Goal: Find specific page/section: Find specific page/section

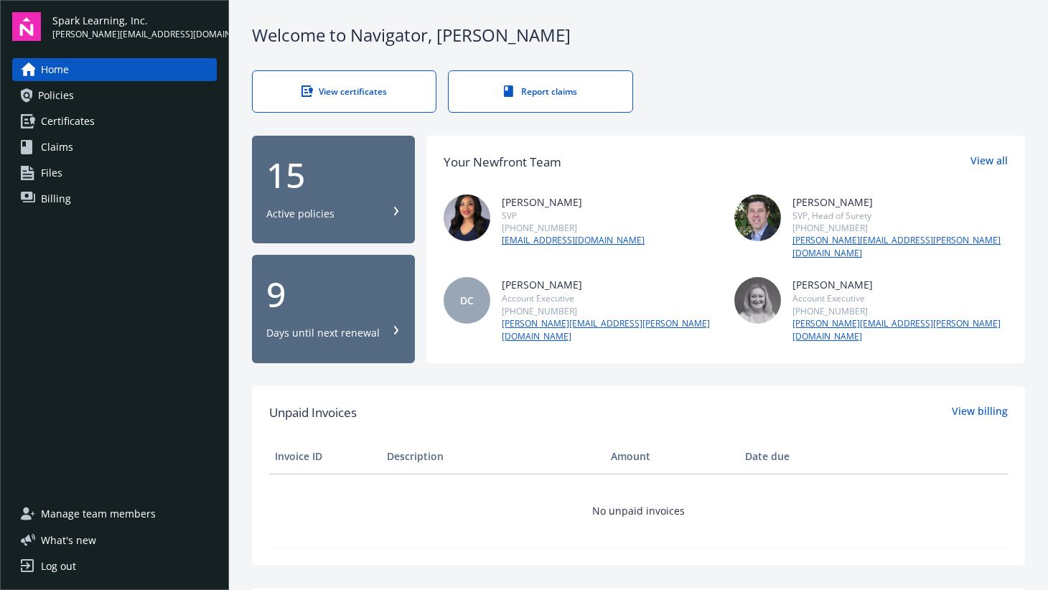
click at [350, 95] on div "View certificates" at bounding box center [344, 91] width 126 height 12
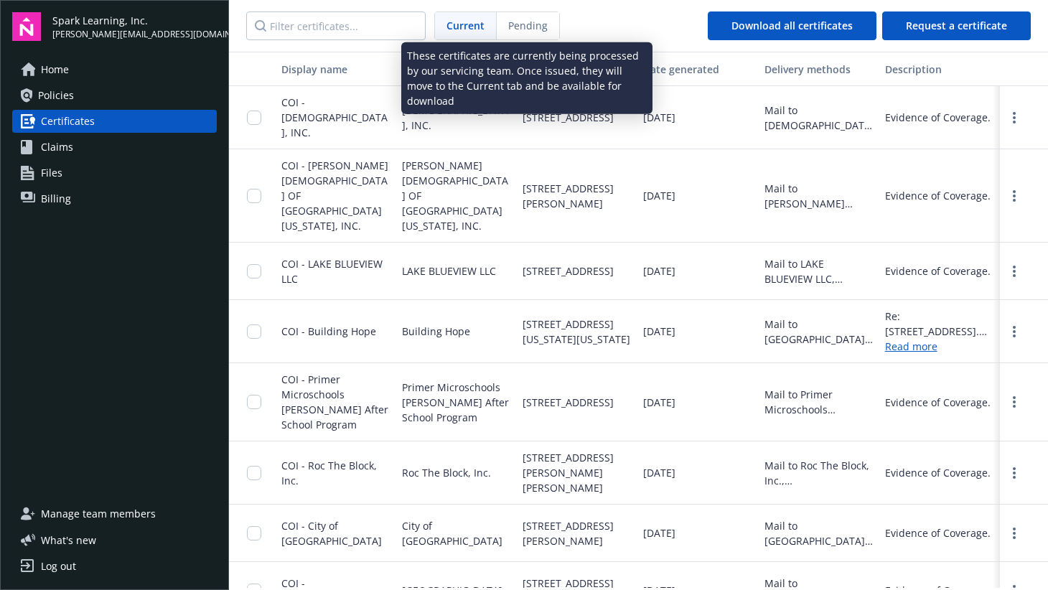
click at [523, 23] on span "Pending" at bounding box center [527, 25] width 39 height 15
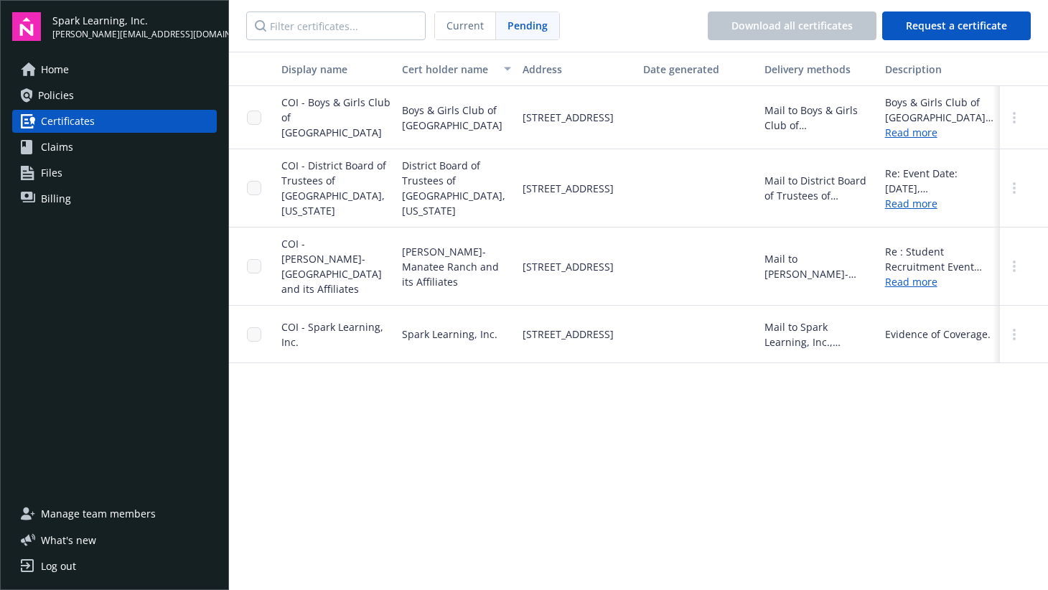
click at [453, 27] on span "Current" at bounding box center [465, 25] width 37 height 15
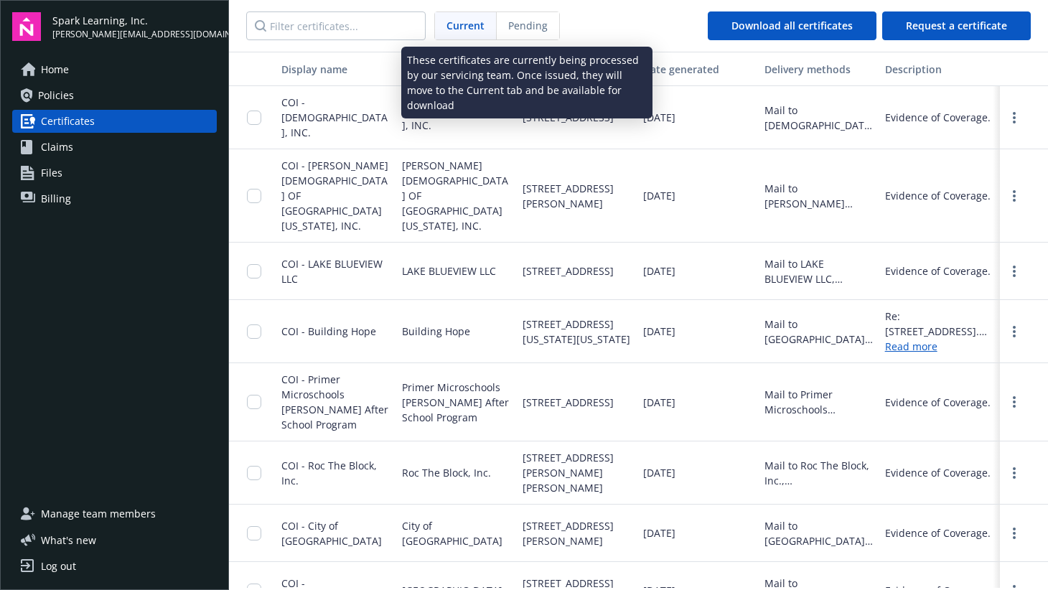
click at [526, 19] on span "Pending" at bounding box center [527, 25] width 39 height 15
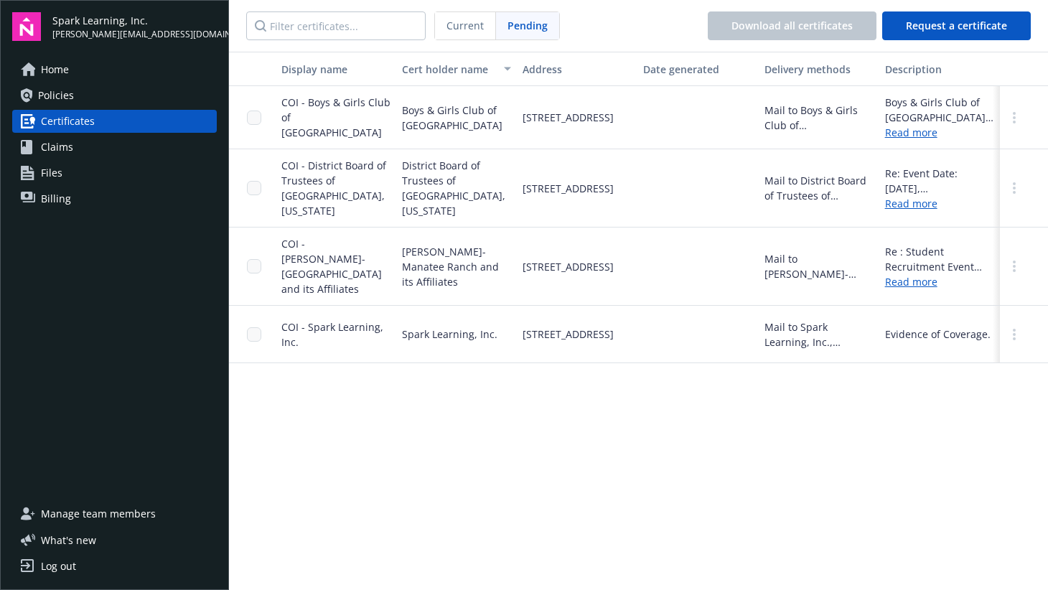
click at [476, 28] on span "Current" at bounding box center [465, 25] width 37 height 15
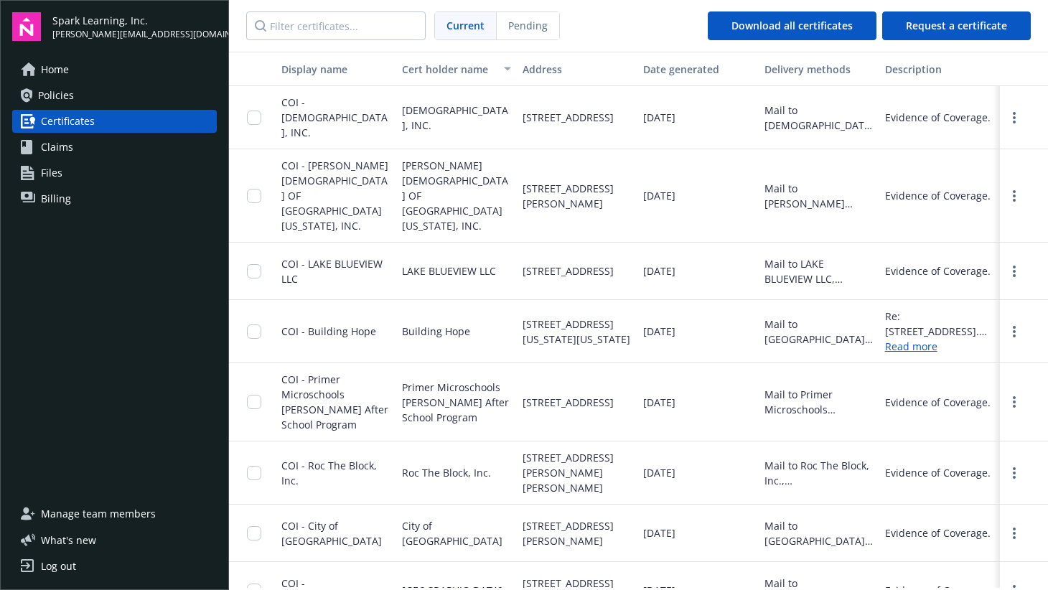
click at [82, 75] on link "Home" at bounding box center [114, 69] width 205 height 23
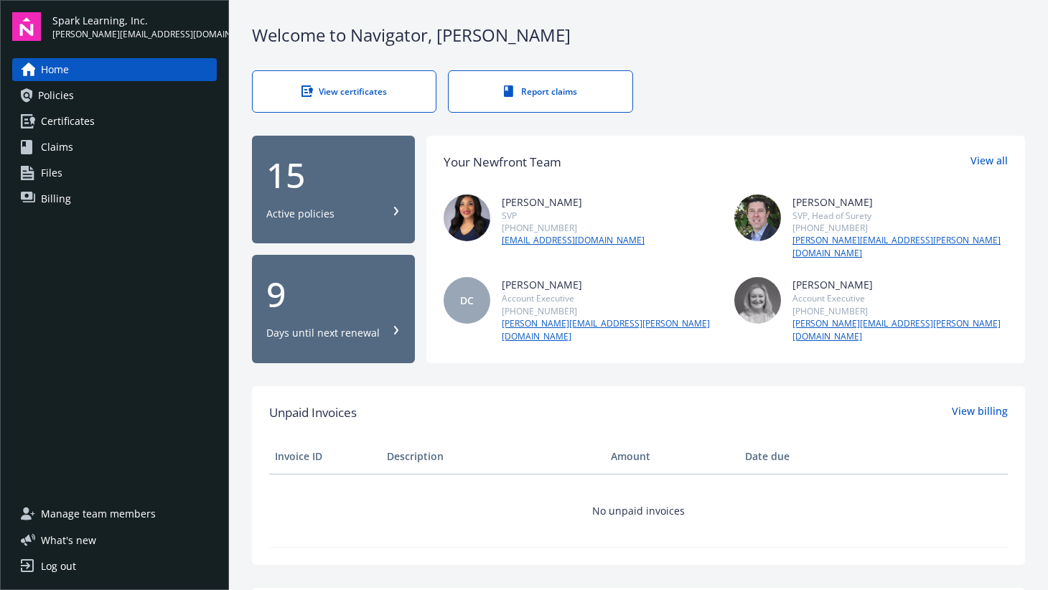
click at [112, 112] on link "Certificates" at bounding box center [114, 121] width 205 height 23
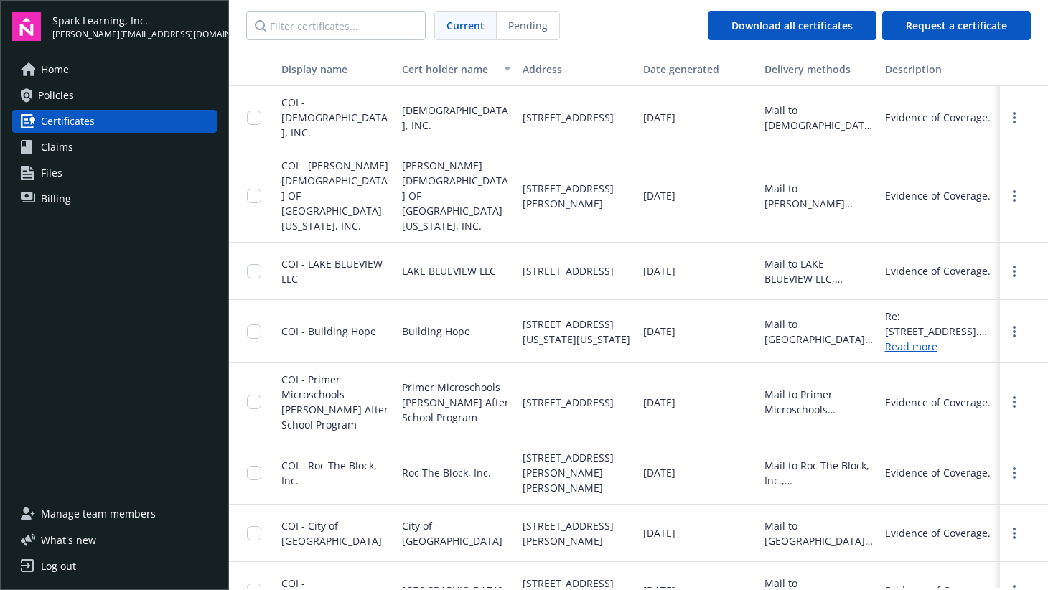
click at [97, 139] on link "Claims" at bounding box center [114, 147] width 205 height 23
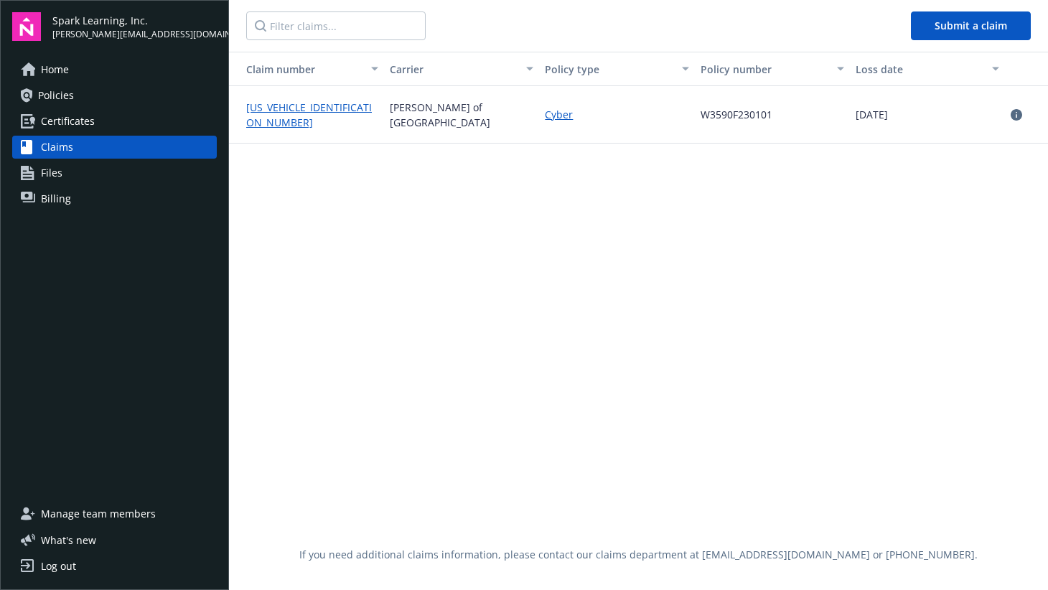
click at [101, 123] on link "Certificates" at bounding box center [114, 121] width 205 height 23
